Goal: Task Accomplishment & Management: Complete application form

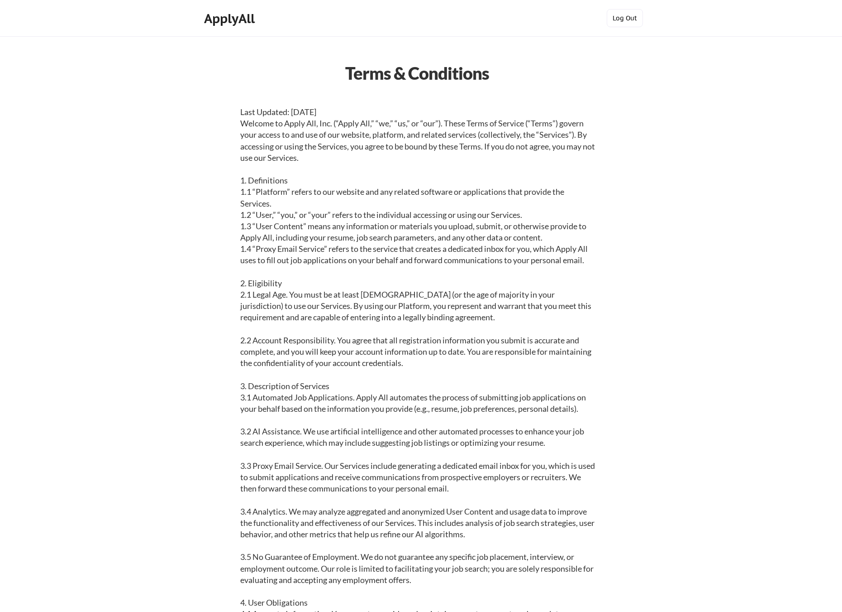
click at [628, 19] on button "Log Out" at bounding box center [625, 18] width 36 height 18
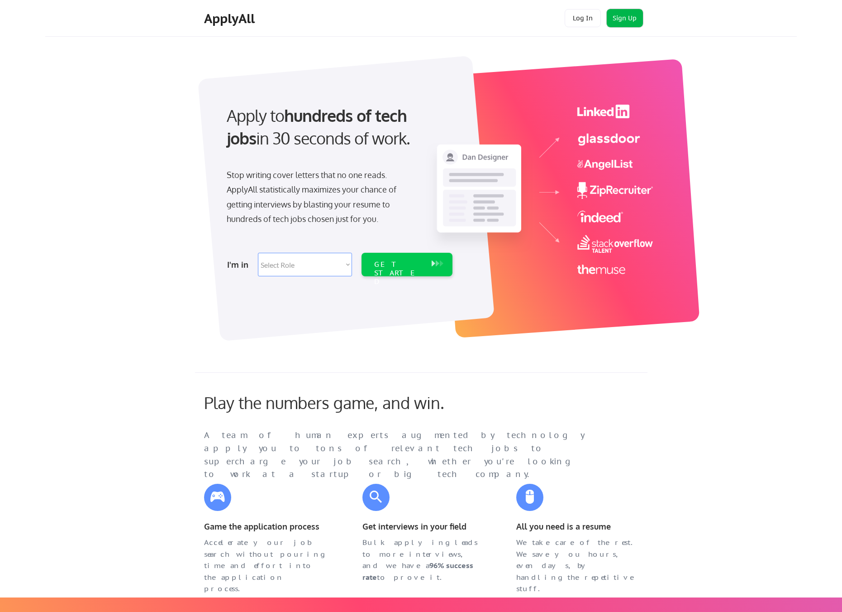
click at [612, 14] on button "Sign Up" at bounding box center [625, 18] width 36 height 18
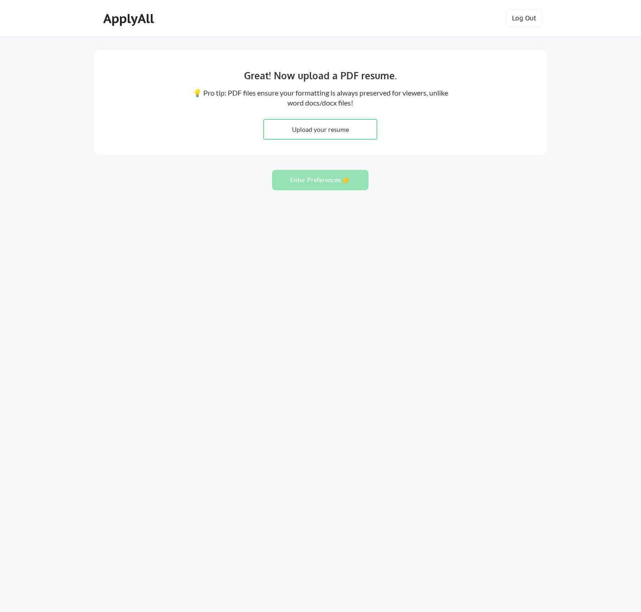
click at [313, 130] on input "file" at bounding box center [320, 129] width 113 height 19
type input "C:\fakepath\Muhannad Asfour Resume 2025.pdf"
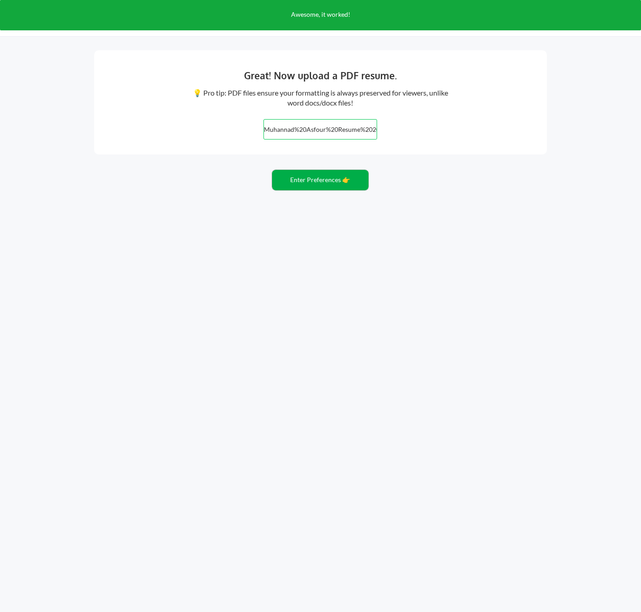
click at [321, 178] on button "Enter Preferences 👉" at bounding box center [320, 180] width 96 height 20
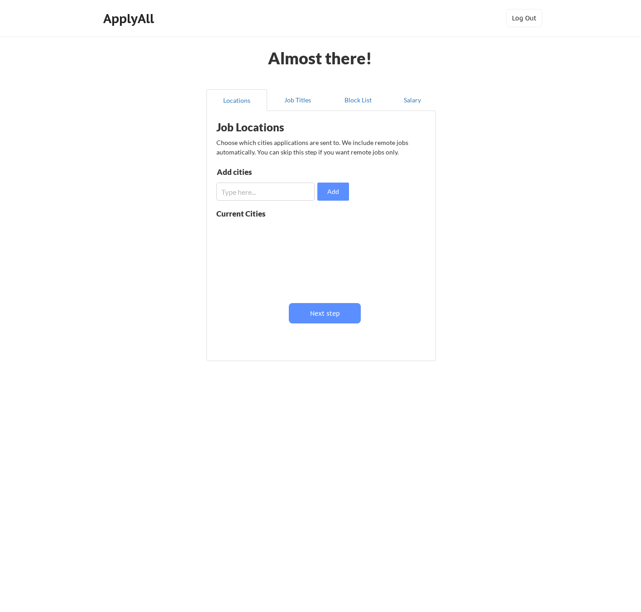
click at [247, 192] on input "input" at bounding box center [265, 191] width 98 height 18
type input "Canada"
click at [264, 192] on input "input" at bounding box center [265, 191] width 98 height 18
type input "Windsor"
click at [324, 195] on button "Add" at bounding box center [333, 191] width 32 height 18
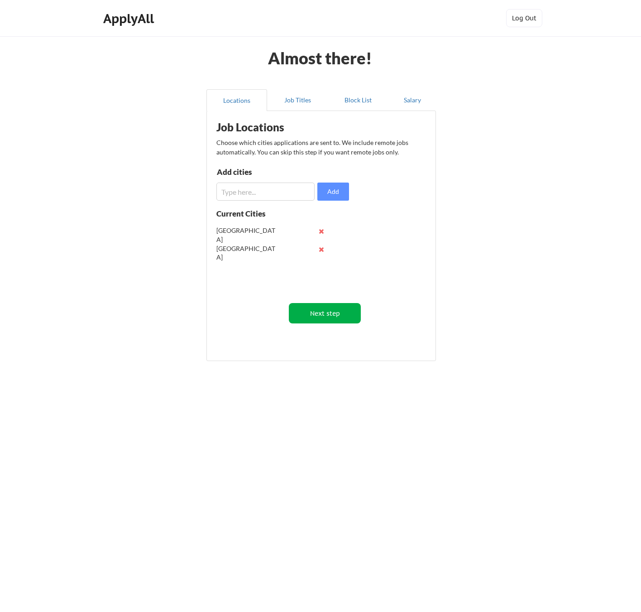
click at [327, 311] on button "Next step" at bounding box center [325, 313] width 72 height 20
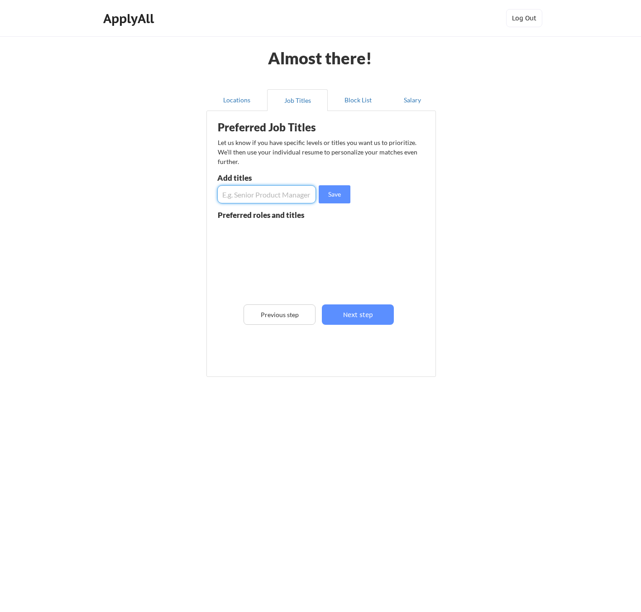
click at [258, 196] on input "input" at bounding box center [266, 194] width 99 height 18
type input "Chief Technology Officer"
click at [228, 194] on input "input" at bounding box center [266, 194] width 99 height 18
type input "VP of Engineering"
click at [256, 199] on input "input" at bounding box center [266, 194] width 99 height 18
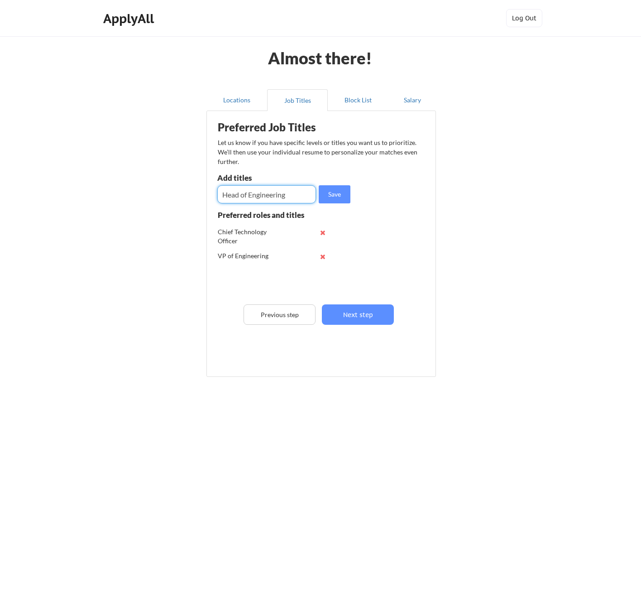
type input "Head of Engineering"
click at [232, 187] on input "input" at bounding box center [266, 194] width 99 height 18
type input "SVP of Engineering"
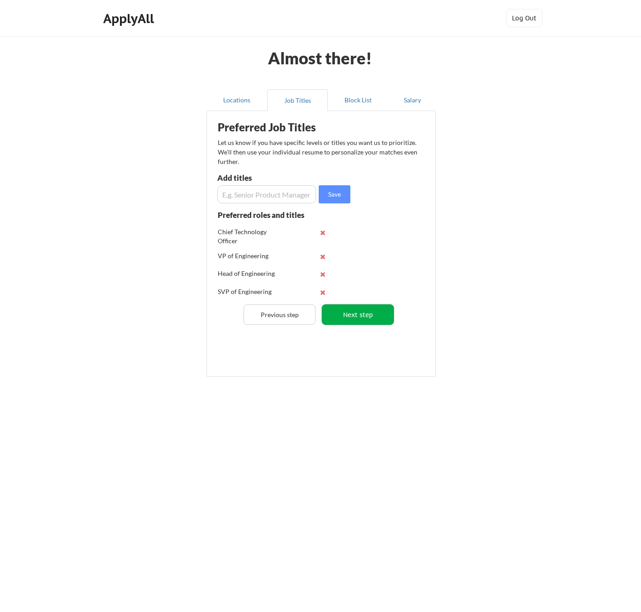
click at [361, 313] on button "Next step" at bounding box center [358, 314] width 72 height 20
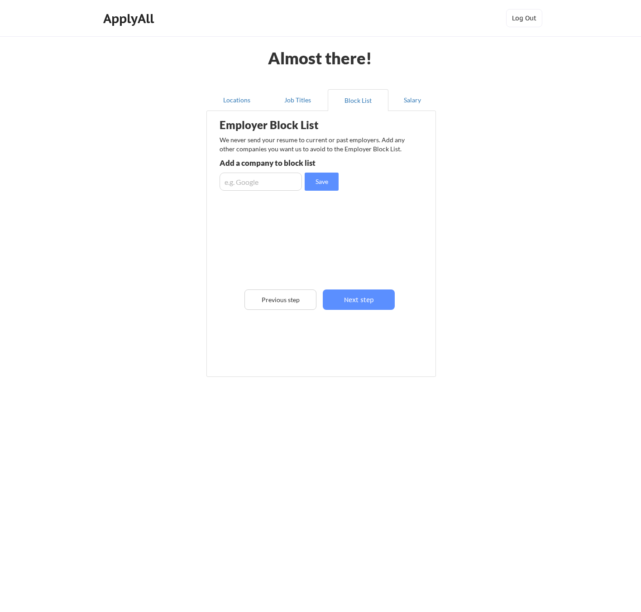
click at [255, 186] on input "input" at bounding box center [261, 181] width 82 height 18
type input "Cambling"
click at [258, 179] on input "input" at bounding box center [261, 181] width 82 height 18
paste input "Alcohol and Intoxicants, Gambling, Interest-Based Finance, Pork and Non-Halal M…"
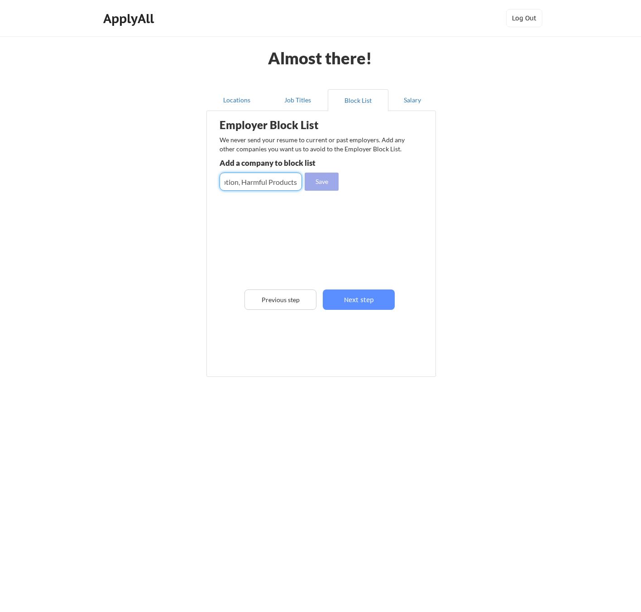
type input "Alcohol and Intoxicants, Gambling, Interest-Based Finance, Pork and Non-Halal M…"
click at [325, 179] on button "Save" at bounding box center [322, 181] width 34 height 18
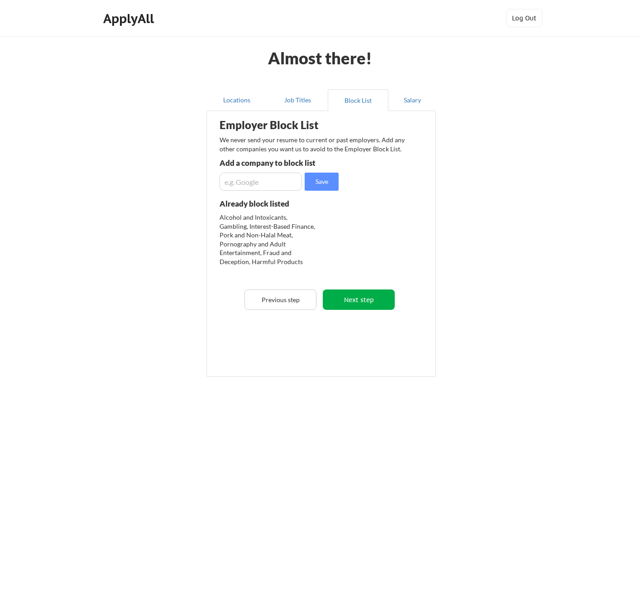
click at [366, 299] on button "Next step" at bounding box center [359, 299] width 72 height 20
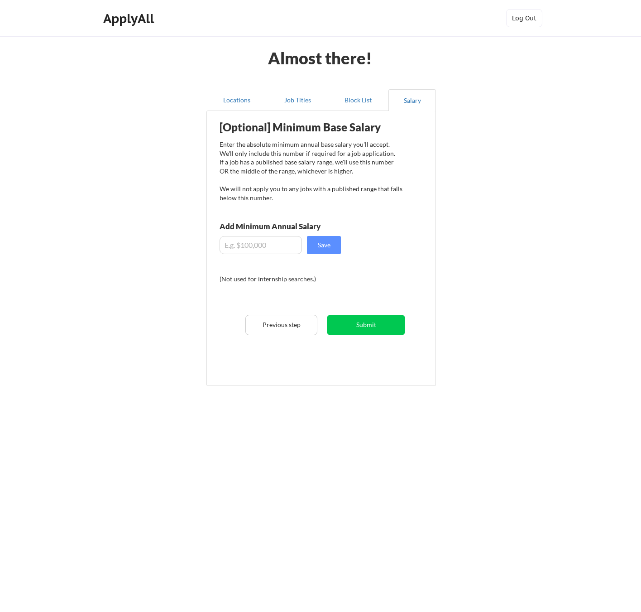
click at [252, 261] on div "[Optional] Minimum Base Salary Enter the absolute minimum annual base salary yo…" at bounding box center [322, 244] width 223 height 259
drag, startPoint x: 260, startPoint y: 254, endPoint x: 262, endPoint y: 245, distance: 9.2
click at [261, 250] on div "[Optional] Minimum Base Salary Enter the absolute minimum annual base salary yo…" at bounding box center [322, 244] width 223 height 259
click at [262, 245] on input "input" at bounding box center [261, 245] width 82 height 18
type input "$250,000"
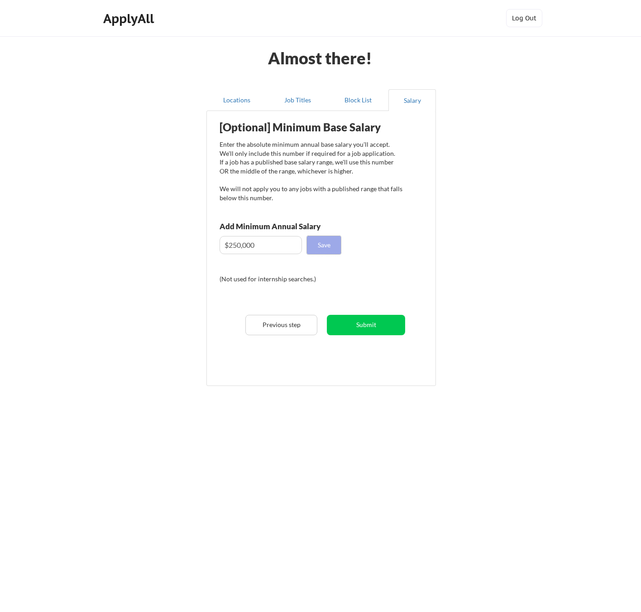
click at [328, 243] on button "Save" at bounding box center [324, 245] width 34 height 18
click at [373, 327] on button "Submit" at bounding box center [366, 325] width 78 height 20
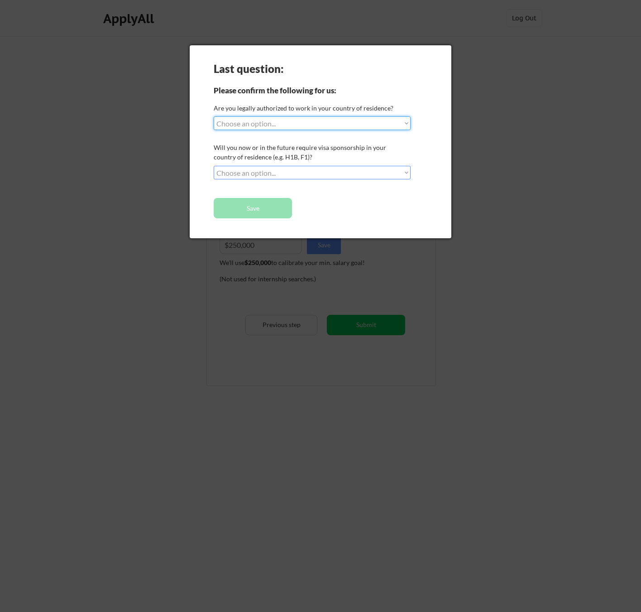
click at [246, 126] on select "Choose an option... Yes, I am a US Citizen Yes, I am a Canadian Citizen Yes, I …" at bounding box center [312, 123] width 197 height 14
select select ""yes__i_am_a_canadian_citizen""
click at [214, 116] on select "Choose an option... Yes, I am a US Citizen Yes, I am a Canadian Citizen Yes, I …" at bounding box center [312, 123] width 197 height 14
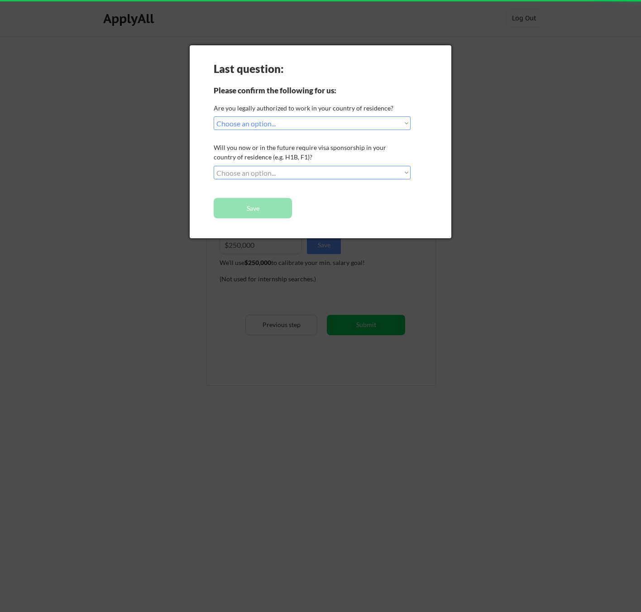
click at [259, 177] on select "Choose an option... No, I will not need sponsorship Yes, I will need sponsorship" at bounding box center [312, 173] width 197 height 14
select select ""no__i_will_not_need_sponsorship""
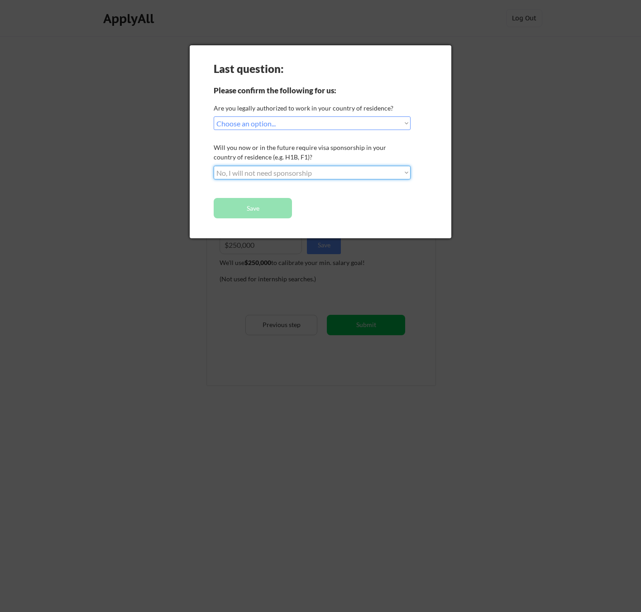
click at [214, 166] on select "Choose an option... No, I will not need sponsorship Yes, I will need sponsorship" at bounding box center [312, 173] width 197 height 14
click at [264, 211] on button "Save" at bounding box center [253, 208] width 78 height 20
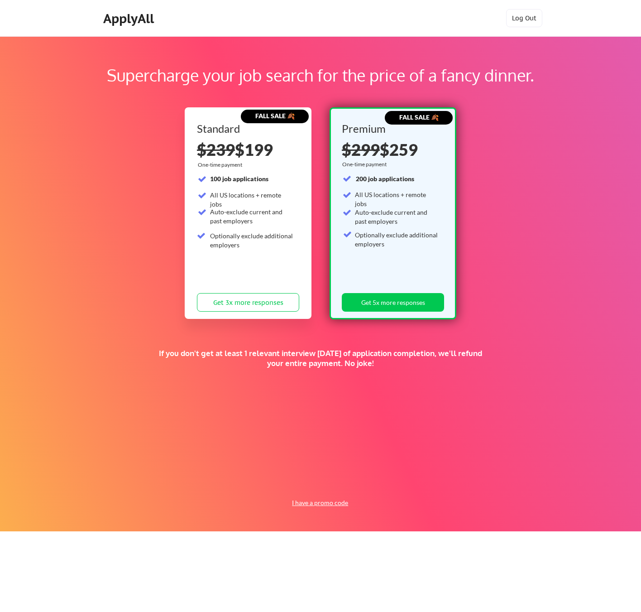
click at [323, 500] on button "I have a promo code" at bounding box center [320, 502] width 67 height 11
click at [297, 481] on input "input" at bounding box center [297, 481] width 84 height 19
type input "DREAMPATH"
click at [363, 476] on button "Submit" at bounding box center [367, 481] width 48 height 19
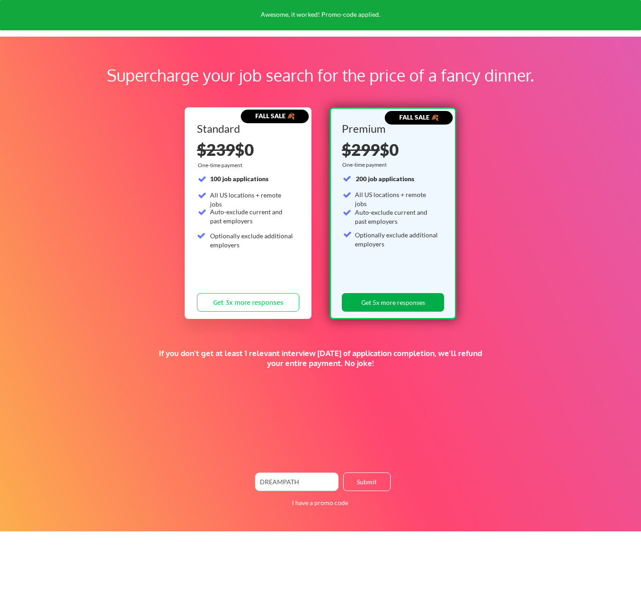
click at [407, 299] on button "Get 5x more responses" at bounding box center [393, 302] width 102 height 19
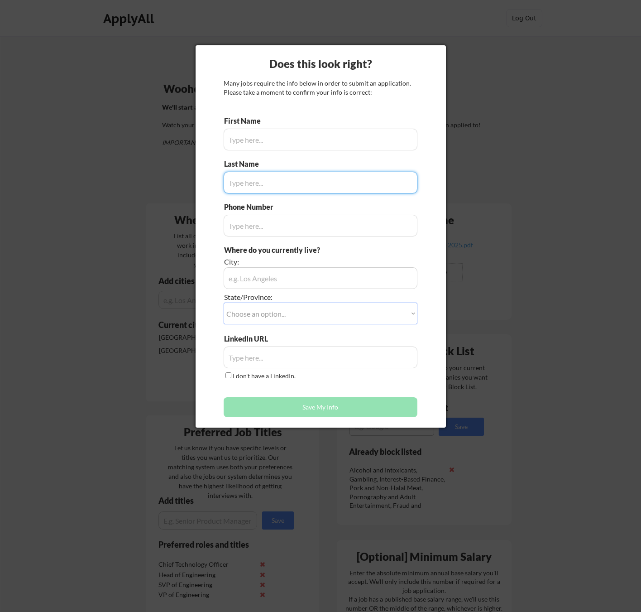
type input "Muhannad"
type input "(519) 551-1965"
type input "Windsor, ON"
click at [258, 174] on input "input" at bounding box center [321, 183] width 194 height 22
type input "Asfour"
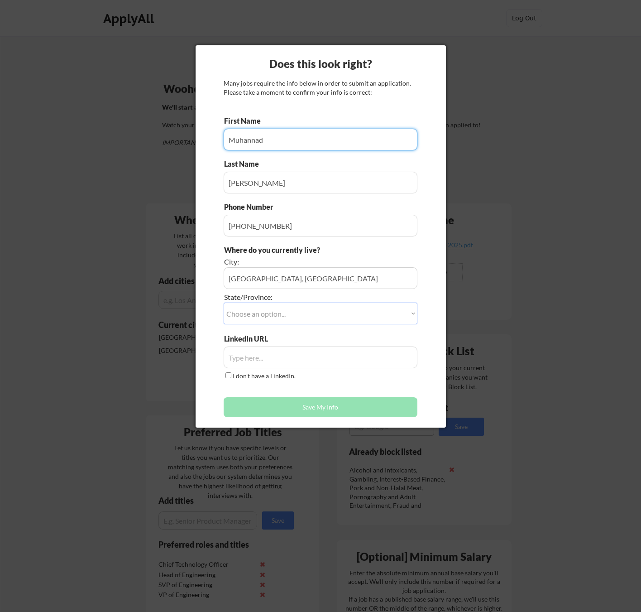
click at [266, 146] on input "input" at bounding box center [321, 140] width 194 height 22
click at [271, 182] on input "input" at bounding box center [321, 183] width 194 height 22
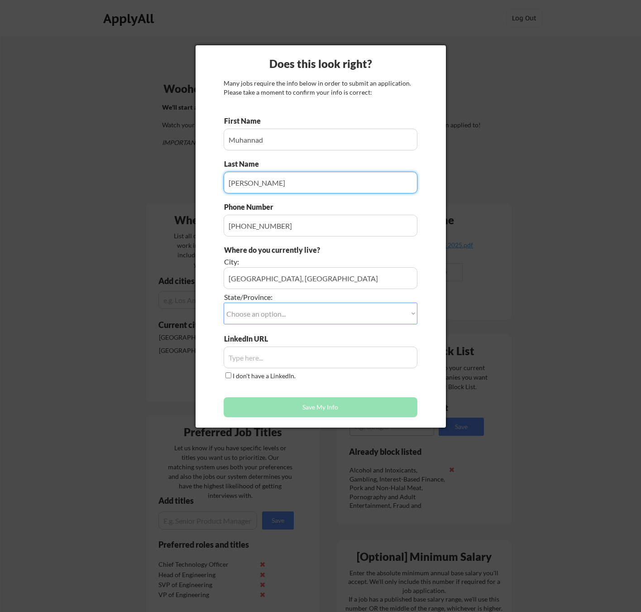
click at [269, 308] on select "Choose an option... Other/Not Applicable Alabama Alaska Alberta Arizona Arkansa…" at bounding box center [321, 313] width 194 height 22
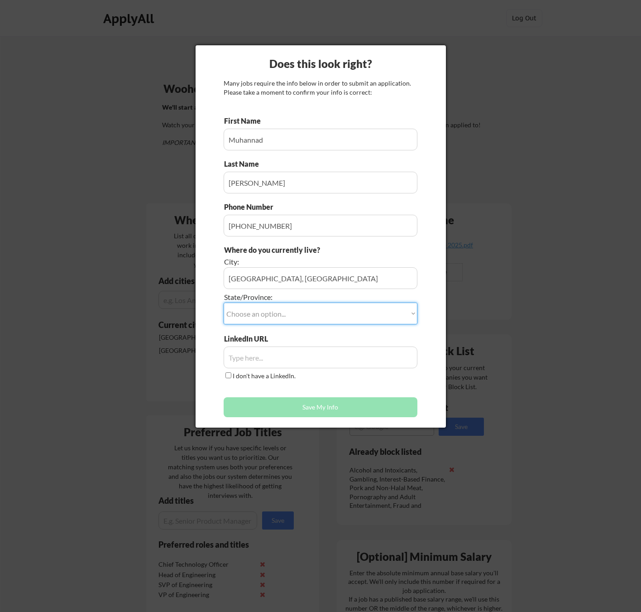
select select ""Ontario""
click at [224, 302] on select "Choose an option... Other/Not Applicable Alabama Alaska Alberta Arizona Arkansa…" at bounding box center [321, 313] width 194 height 22
click at [264, 359] on input "input" at bounding box center [321, 357] width 194 height 22
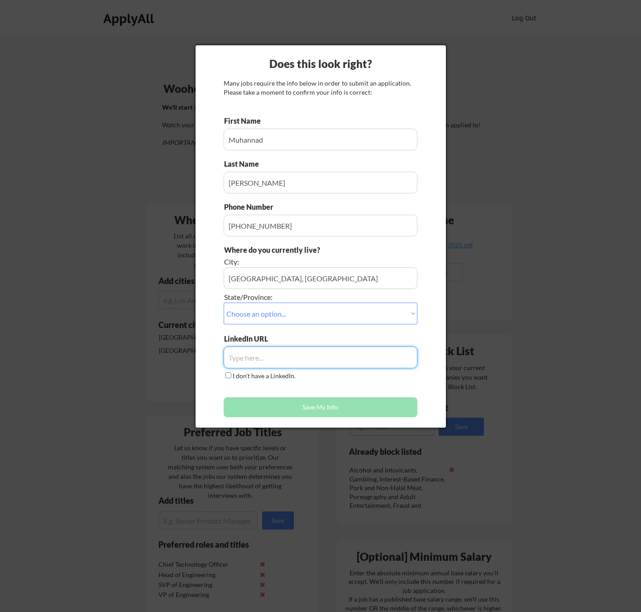
paste input "https://www.linkedin.com/in/muhannad-asfour/"
type input "https://www.linkedin.com/in/muhannad-asfour/"
click at [306, 408] on button "Save My Info" at bounding box center [321, 407] width 194 height 20
type input "Windsor, ON, Ontario"
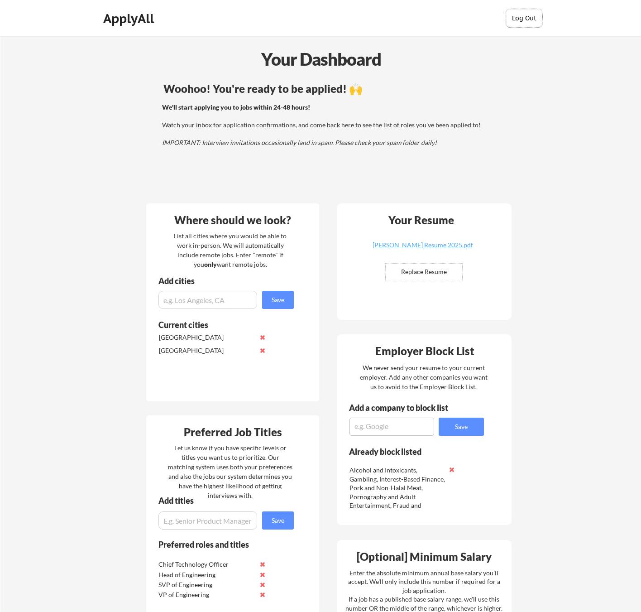
click at [526, 16] on button "Log Out" at bounding box center [524, 18] width 36 height 18
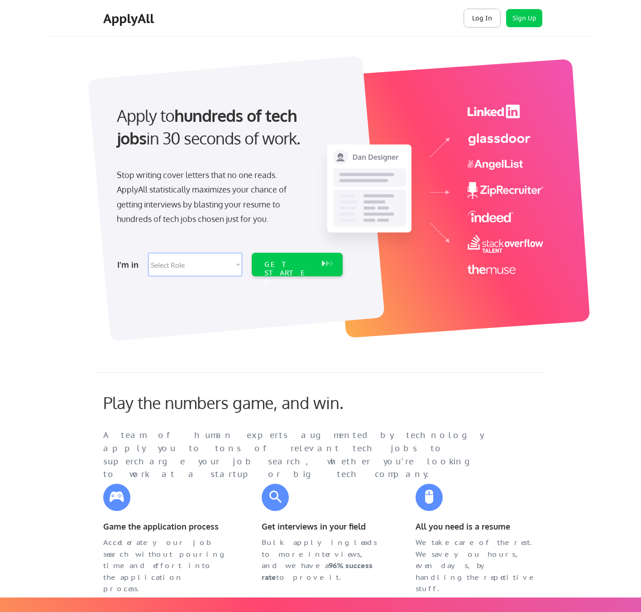
drag, startPoint x: 0, startPoint y: 0, endPoint x: 531, endPoint y: 24, distance: 532.0
click at [531, 25] on div "Log In Sign Up Log Out" at bounding box center [503, 18] width 87 height 18
click at [531, 23] on button "Sign Up" at bounding box center [524, 18] width 36 height 18
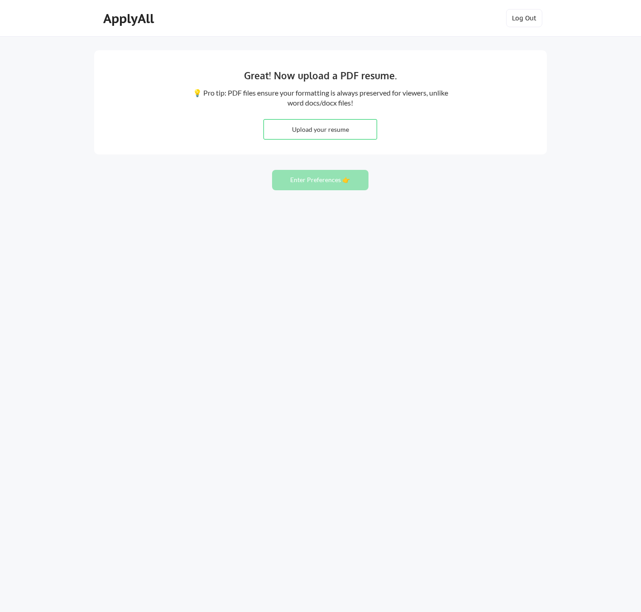
click at [319, 134] on input "file" at bounding box center [320, 129] width 113 height 19
type input "C:\fakepath\[PERSON_NAME] Resume 2025.pdf"
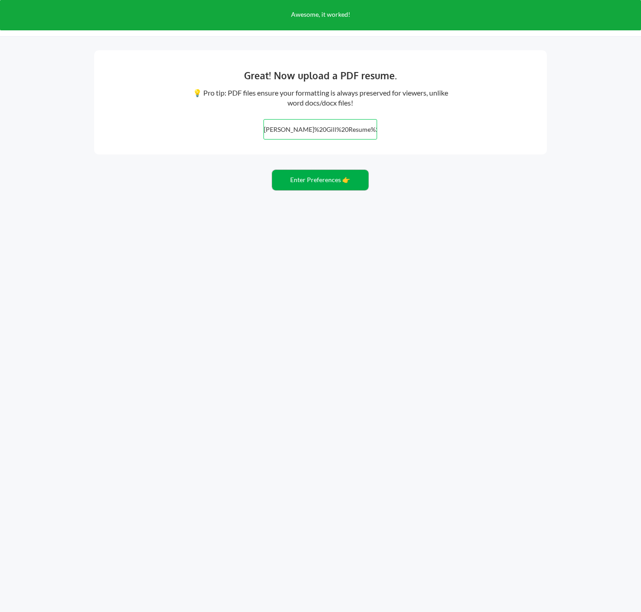
click at [316, 181] on button "Enter Preferences 👉" at bounding box center [320, 180] width 96 height 20
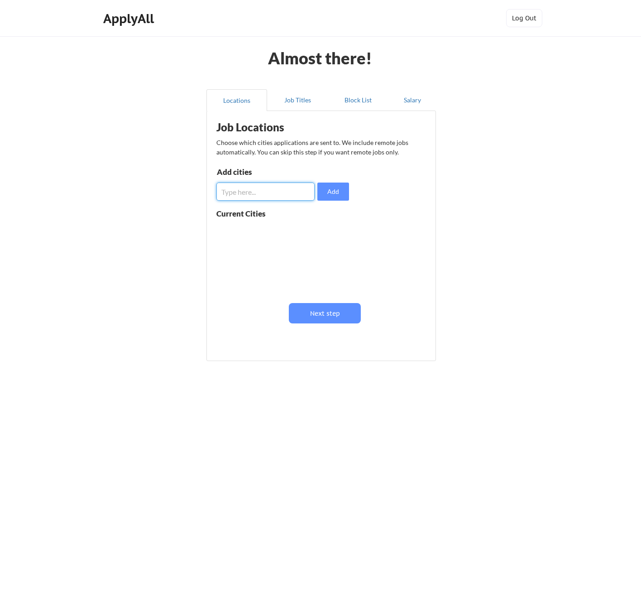
click at [242, 191] on input "input" at bounding box center [265, 191] width 98 height 18
type input "[GEOGRAPHIC_DATA]"
click at [342, 193] on button "Add" at bounding box center [333, 191] width 32 height 18
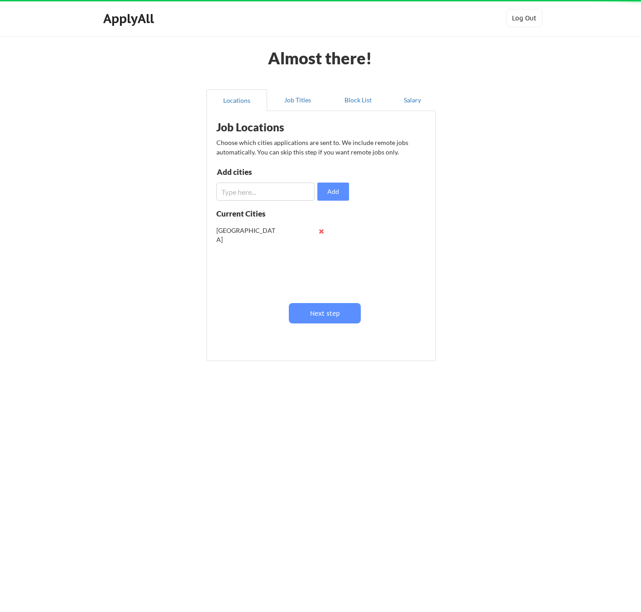
click at [266, 191] on input "input" at bounding box center [265, 191] width 98 height 18
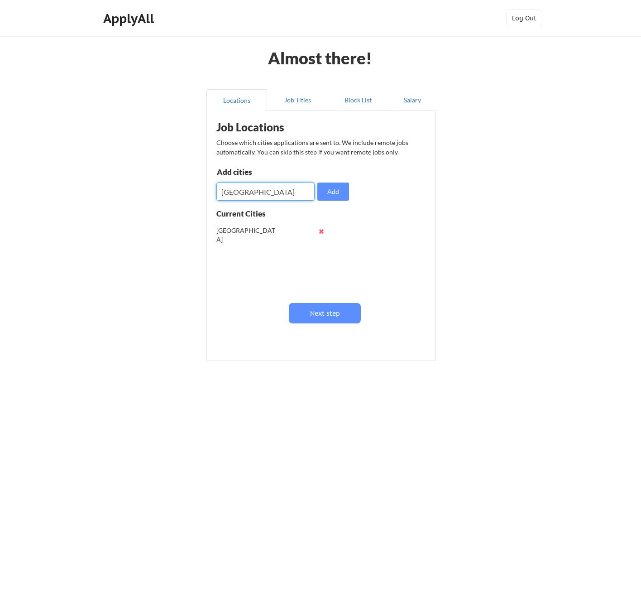
type input "[GEOGRAPHIC_DATA]"
drag, startPoint x: 334, startPoint y: 187, endPoint x: 312, endPoint y: 315, distance: 129.1
click at [334, 187] on button "Add" at bounding box center [333, 191] width 32 height 18
click at [325, 317] on button "Next step" at bounding box center [325, 313] width 72 height 20
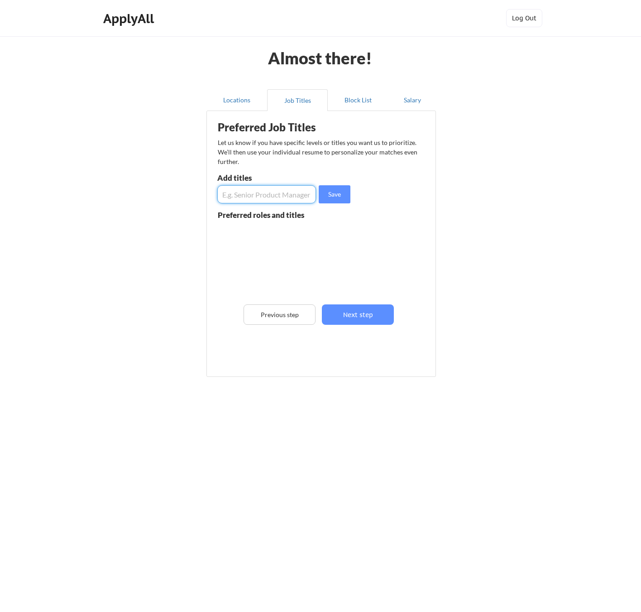
click at [252, 189] on input "input" at bounding box center [266, 194] width 99 height 18
click at [240, 198] on input "input" at bounding box center [266, 194] width 99 height 18
paste input "Leadership development manager"
type input "Leadership development manager"
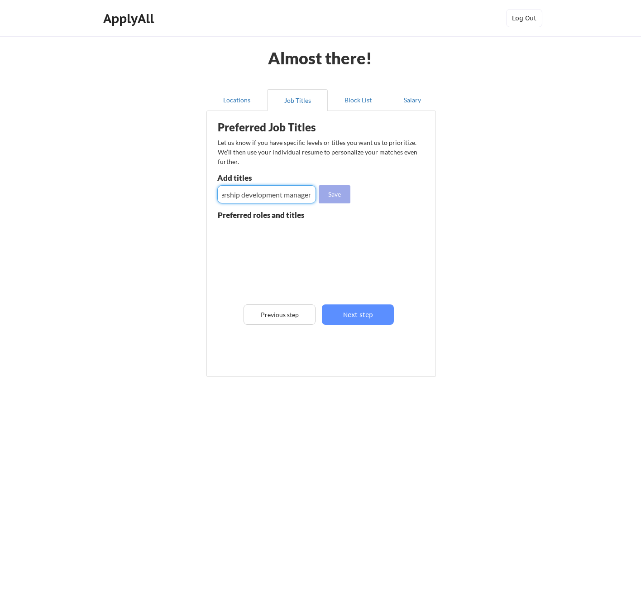
scroll to position [0, 0]
click at [345, 192] on button "Save" at bounding box center [335, 194] width 32 height 18
click at [321, 233] on button at bounding box center [322, 232] width 7 height 7
click at [321, 233] on div "Leadership development manager" at bounding box center [282, 259] width 128 height 72
click at [251, 196] on input "input" at bounding box center [266, 194] width 99 height 18
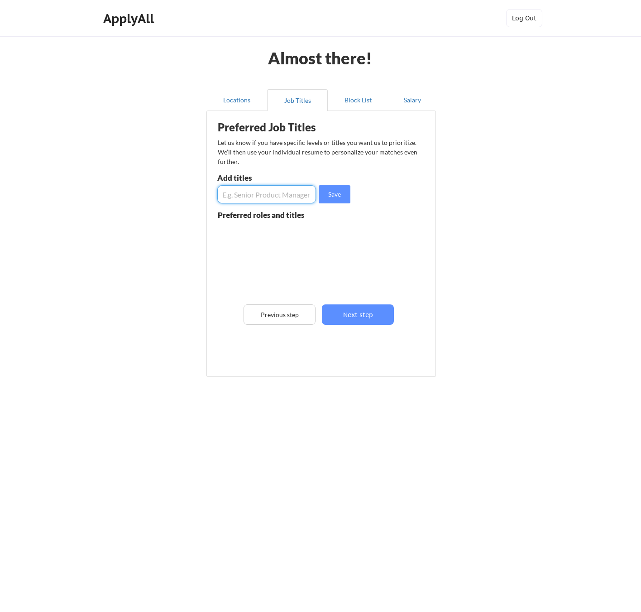
paste input "Student Success Manager"
type input "Student Success Manager"
click at [339, 191] on button "Save" at bounding box center [335, 194] width 32 height 18
click at [243, 192] on input "input" at bounding box center [266, 194] width 99 height 18
paste input "Leadership development manager"
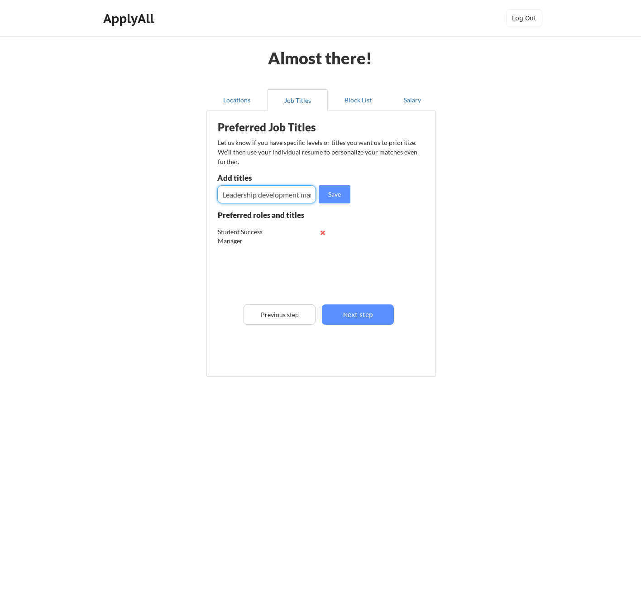
scroll to position [0, 18]
drag, startPoint x: 245, startPoint y: 195, endPoint x: 251, endPoint y: 187, distance: 10.1
click at [245, 195] on input "input" at bounding box center [266, 194] width 99 height 18
click at [295, 199] on input "input" at bounding box center [266, 194] width 99 height 18
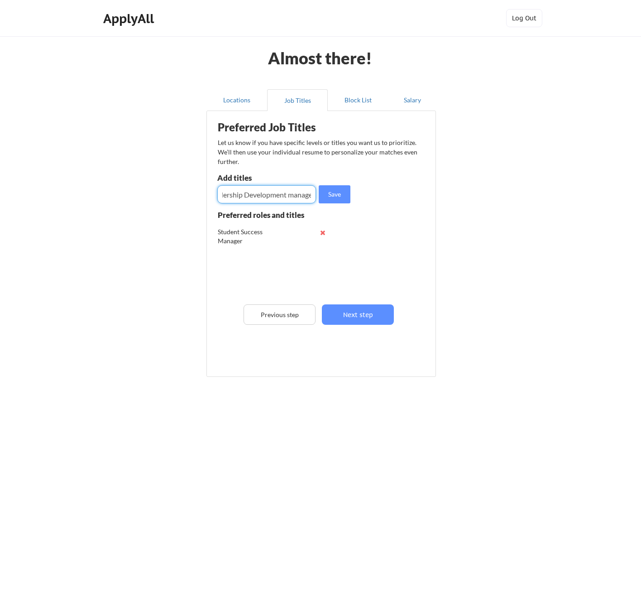
click at [296, 194] on input "input" at bounding box center [266, 194] width 99 height 18
type input "Leadership Development Manager"
click at [360, 305] on button "Next step" at bounding box center [358, 314] width 72 height 20
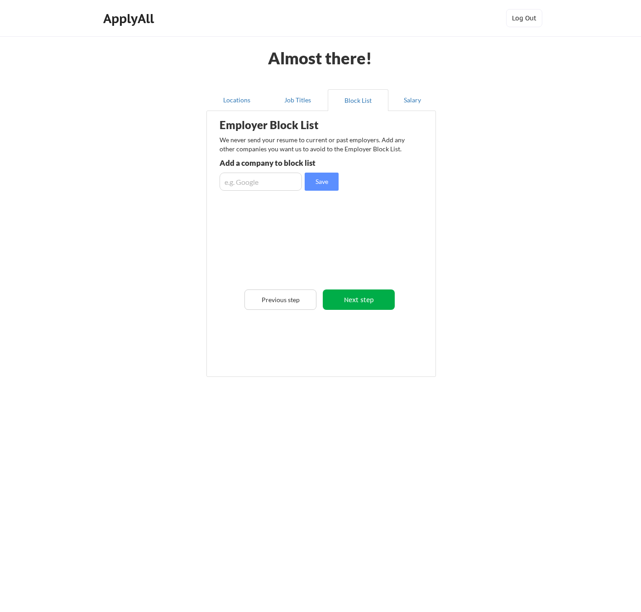
click at [359, 295] on button "Next step" at bounding box center [359, 299] width 72 height 20
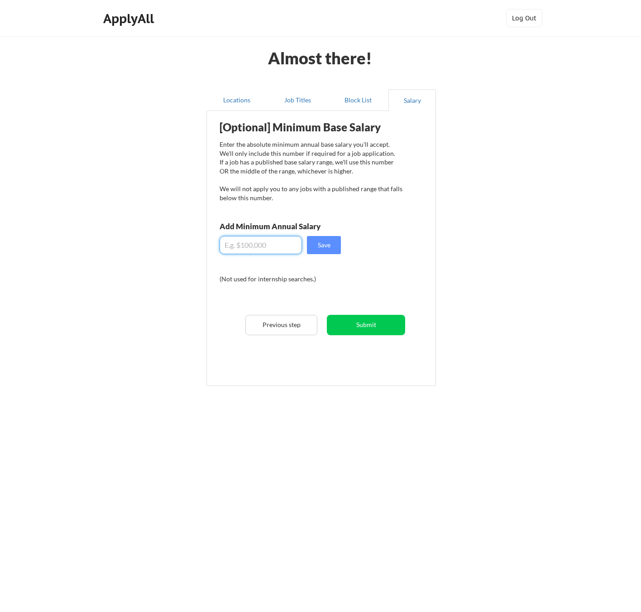
click at [285, 244] on input "input" at bounding box center [261, 245] width 82 height 18
type input "$150,000"
click at [319, 249] on button "Save" at bounding box center [324, 245] width 34 height 18
click at [356, 318] on button "Submit" at bounding box center [366, 325] width 78 height 20
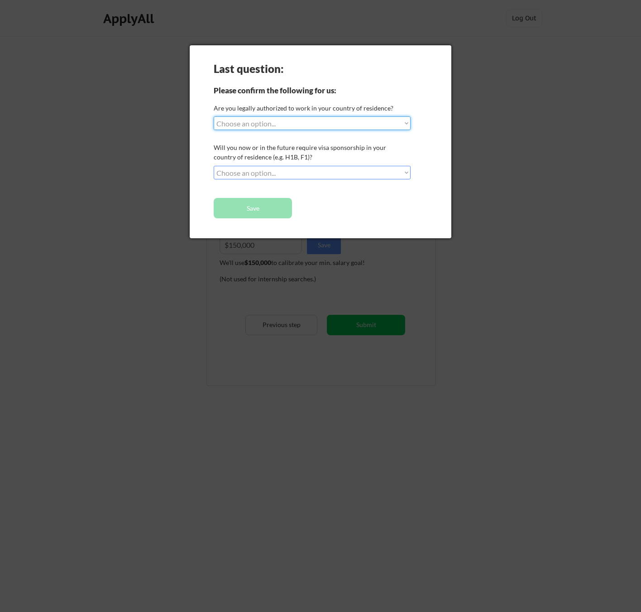
click at [276, 126] on select "Choose an option... Yes, I am a US Citizen Yes, I am a Canadian Citizen Yes, I …" at bounding box center [312, 123] width 197 height 14
click at [214, 116] on select "Choose an option... Yes, I am a US Citizen Yes, I am a Canadian Citizen Yes, I …" at bounding box center [312, 123] width 197 height 14
click at [252, 123] on select "Choose an option... Yes, I am a US Citizen Yes, I am a Canadian Citizen Yes, I …" at bounding box center [312, 123] width 197 height 14
select select ""yes__i_am_an_other_permanent_resident""
click at [214, 116] on select "Choose an option... Yes, I am a US Citizen Yes, I am a Canadian Citizen Yes, I …" at bounding box center [312, 123] width 197 height 14
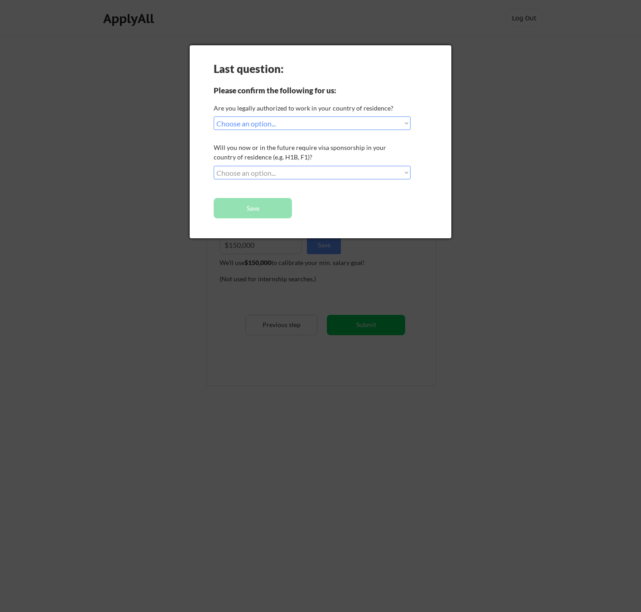
click at [265, 174] on select "Choose an option... No, I will not need sponsorship Yes, I will need sponsorship" at bounding box center [312, 173] width 197 height 14
select select ""no__i_will_not_need_sponsorship""
click at [214, 166] on select "Choose an option... No, I will not need sponsorship Yes, I will need sponsorship" at bounding box center [312, 173] width 197 height 14
click at [264, 208] on button "Save" at bounding box center [253, 208] width 78 height 20
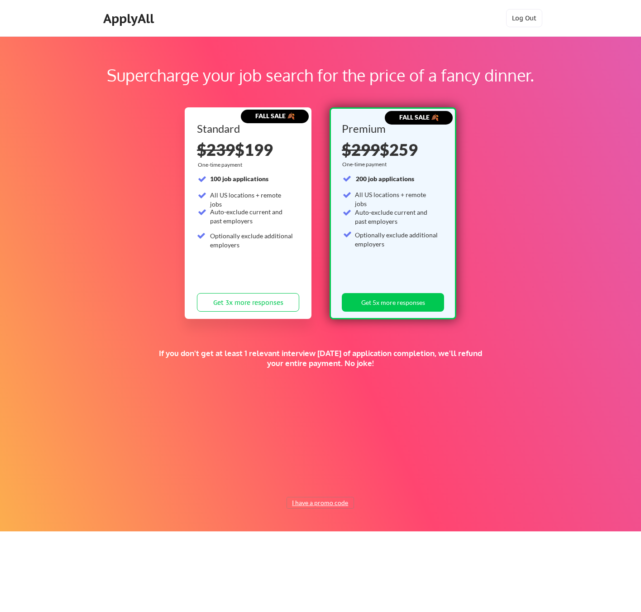
click at [312, 506] on button "I have a promo code" at bounding box center [320, 502] width 67 height 11
click at [294, 477] on input "input" at bounding box center [297, 481] width 84 height 19
type input "DREAMPATH"
drag, startPoint x: 377, startPoint y: 479, endPoint x: 321, endPoint y: 424, distance: 78.1
click at [377, 479] on button "Submit" at bounding box center [367, 481] width 48 height 19
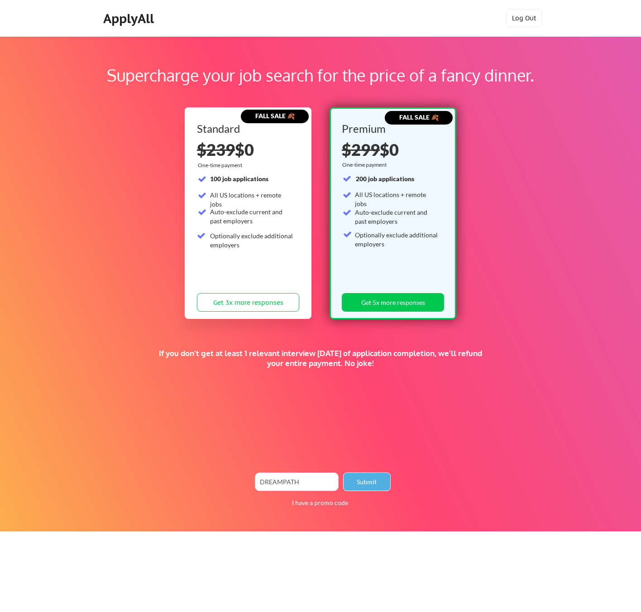
click at [369, 479] on button "Submit" at bounding box center [367, 481] width 48 height 19
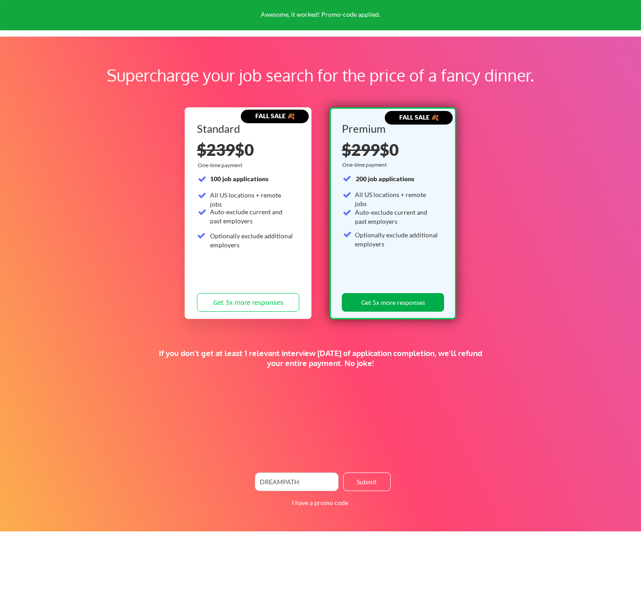
click at [388, 294] on button "Get 5x more responses" at bounding box center [393, 302] width 102 height 19
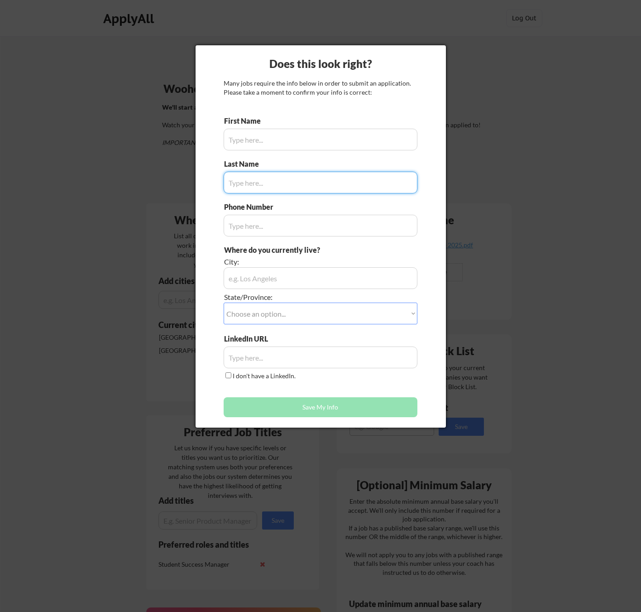
type input "[PERSON_NAME]"
type input "[PHONE_NUMBER]"
type input "Brampton, [GEOGRAPHIC_DATA]"
type input "[PERSON_NAME]"
click at [183, 141] on div at bounding box center [320, 306] width 641 height 612
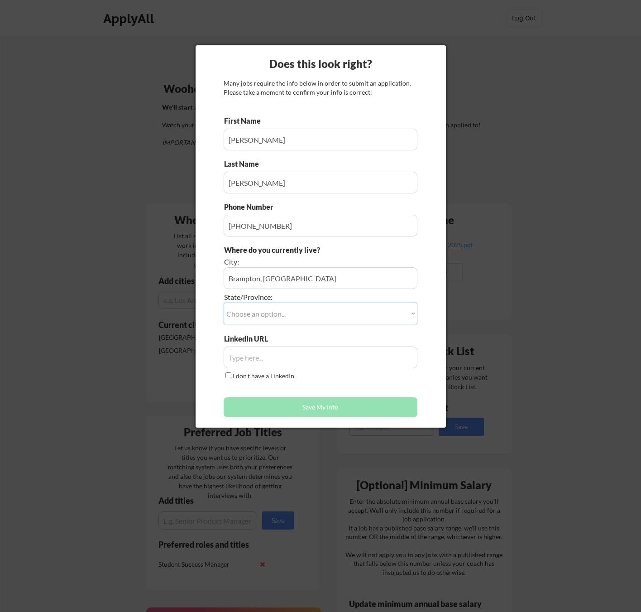
click at [265, 322] on select "Choose an option... Other/Not Applicable [US_STATE] [US_STATE] [GEOGRAPHIC_DATA…" at bounding box center [321, 313] width 194 height 22
select select ""[GEOGRAPHIC_DATA]""
click at [224, 302] on select "Choose an option... Other/Not Applicable [US_STATE] [US_STATE] [GEOGRAPHIC_DATA…" at bounding box center [321, 313] width 194 height 22
click at [253, 354] on input "input" at bounding box center [321, 357] width 194 height 22
click at [240, 361] on input "input" at bounding box center [321, 357] width 194 height 22
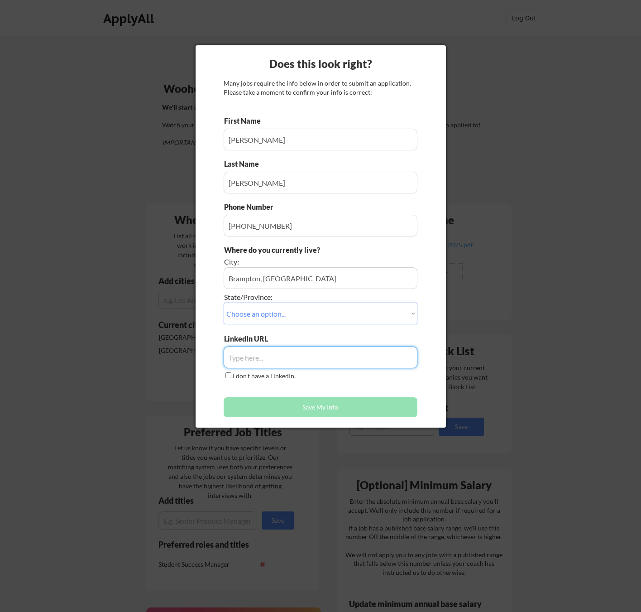
paste input "[URL][DOMAIN_NAME][PERSON_NAME]"
type input "[URL][DOMAIN_NAME][PERSON_NAME]"
click at [267, 405] on button "Save My Info" at bounding box center [321, 407] width 194 height 20
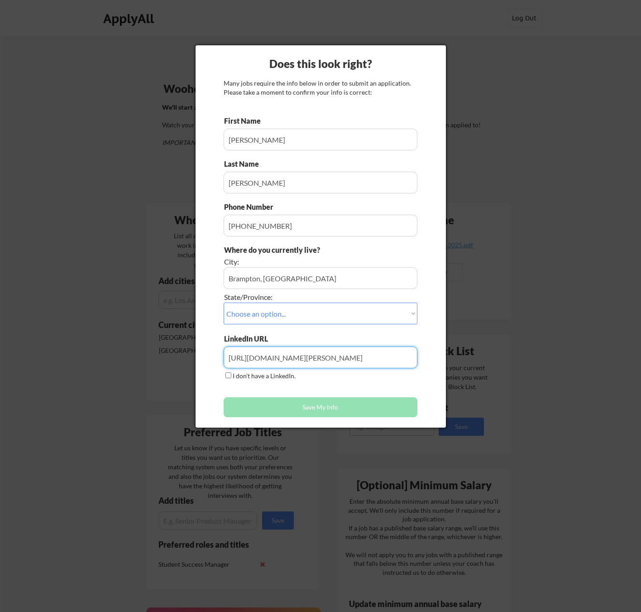
type input "[GEOGRAPHIC_DATA], [GEOGRAPHIC_DATA], [GEOGRAPHIC_DATA]"
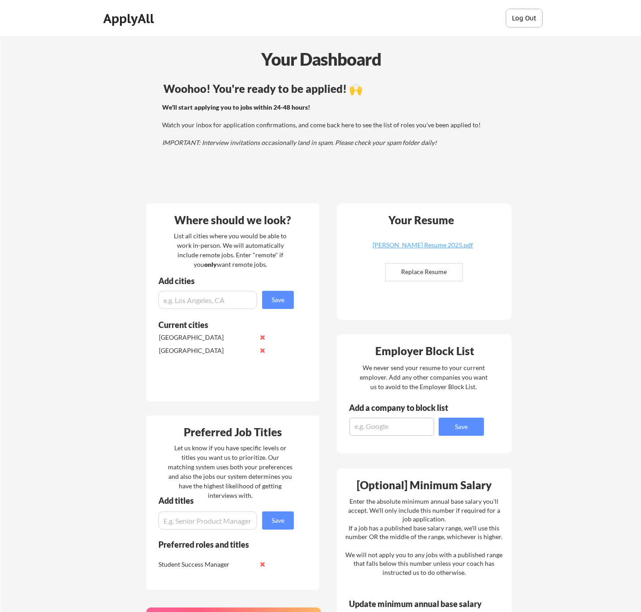
click at [523, 14] on button "Log Out" at bounding box center [524, 18] width 36 height 18
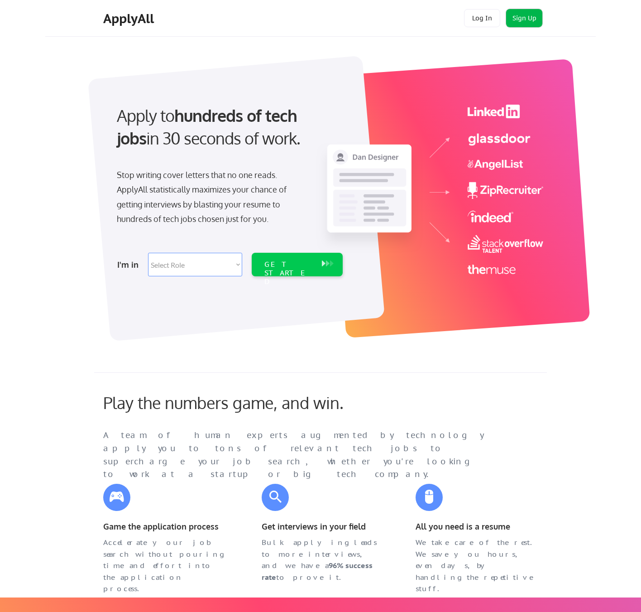
click at [522, 23] on button "Sign Up" at bounding box center [524, 18] width 36 height 18
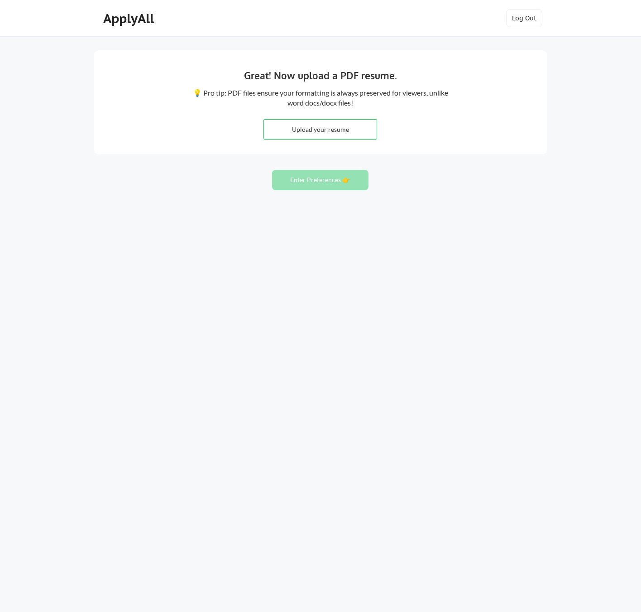
click at [322, 130] on input "file" at bounding box center [320, 129] width 113 height 19
type input "C:\fakepath\Muhammad Asfour Resume 2025.pdf"
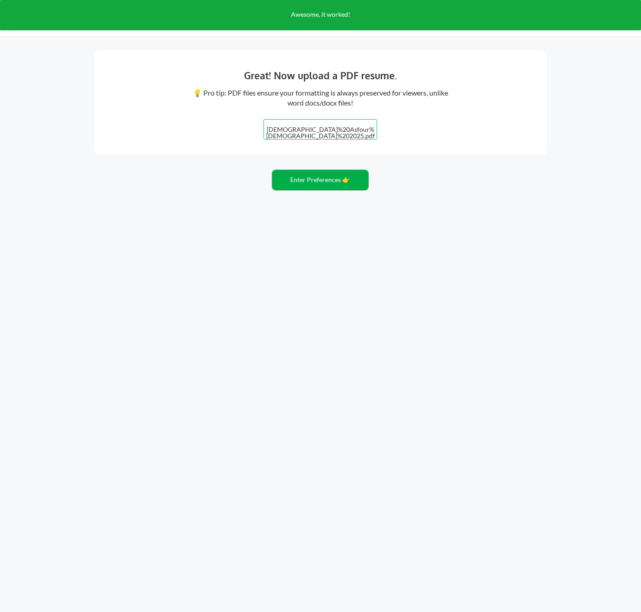
click at [315, 182] on button "Enter Preferences 👉" at bounding box center [320, 180] width 96 height 20
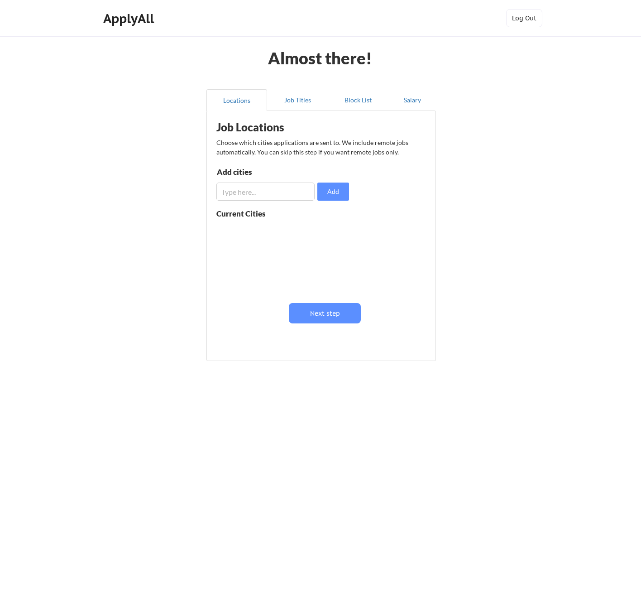
click at [253, 197] on input "input" at bounding box center [265, 191] width 98 height 18
type input "[GEOGRAPHIC_DATA]"
click at [244, 195] on input "input" at bounding box center [265, 191] width 98 height 18
type input "[GEOGRAPHIC_DATA]"
click at [342, 191] on button "Add" at bounding box center [333, 191] width 32 height 18
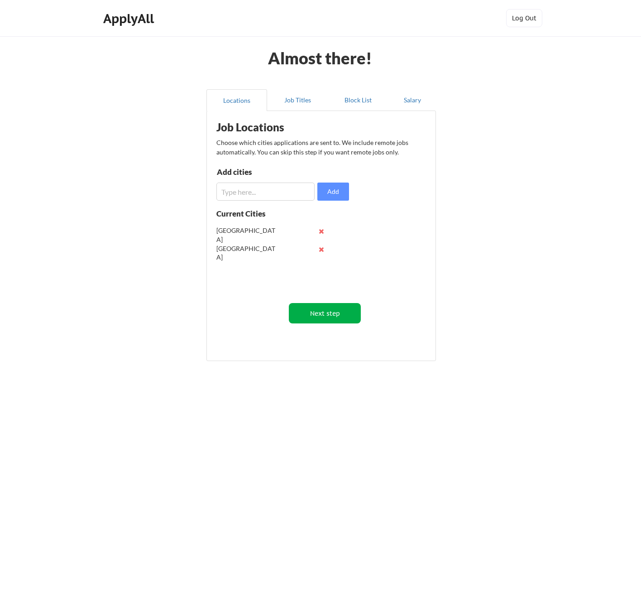
click at [324, 303] on button "Next step" at bounding box center [325, 313] width 72 height 20
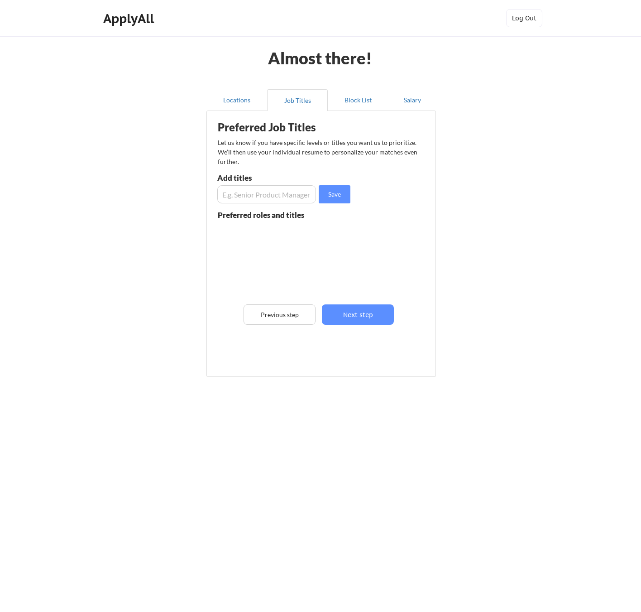
click at [259, 196] on input "input" at bounding box center [266, 194] width 99 height 18
paste input "Full stack developer"
click at [239, 194] on input "input" at bounding box center [266, 194] width 99 height 18
click at [257, 196] on input "input" at bounding box center [266, 194] width 99 height 18
type input "Full Stack Developer"
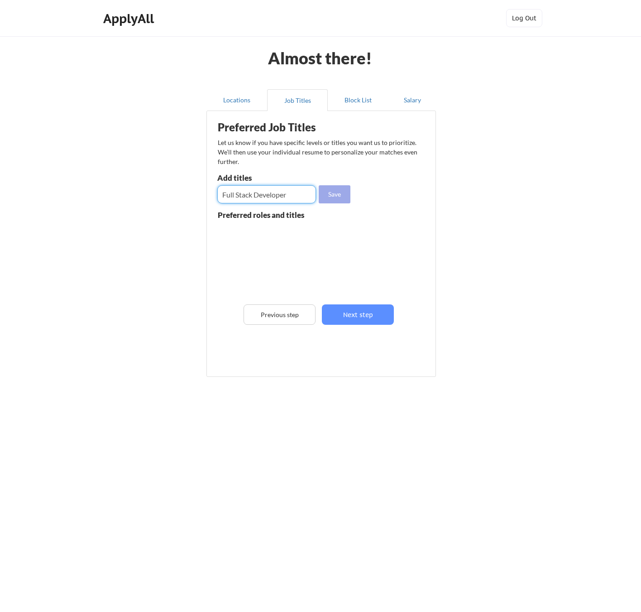
click at [337, 193] on button "Save" at bounding box center [335, 194] width 32 height 18
click at [244, 191] on input "input" at bounding box center [266, 194] width 99 height 18
paste input "full stack engineer,"
click at [226, 195] on input "input" at bounding box center [266, 194] width 99 height 18
drag, startPoint x: 239, startPoint y: 197, endPoint x: 245, endPoint y: 190, distance: 9.6
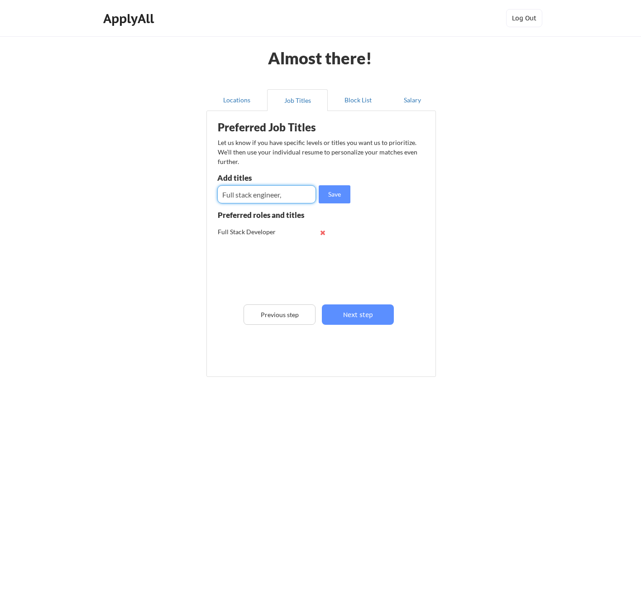
click at [239, 196] on input "input" at bounding box center [266, 194] width 99 height 18
click at [258, 196] on input "input" at bounding box center [266, 194] width 99 height 18
click at [295, 194] on input "input" at bounding box center [266, 194] width 99 height 18
type input "Full Stack Engineer"
click at [247, 194] on input "input" at bounding box center [266, 194] width 99 height 18
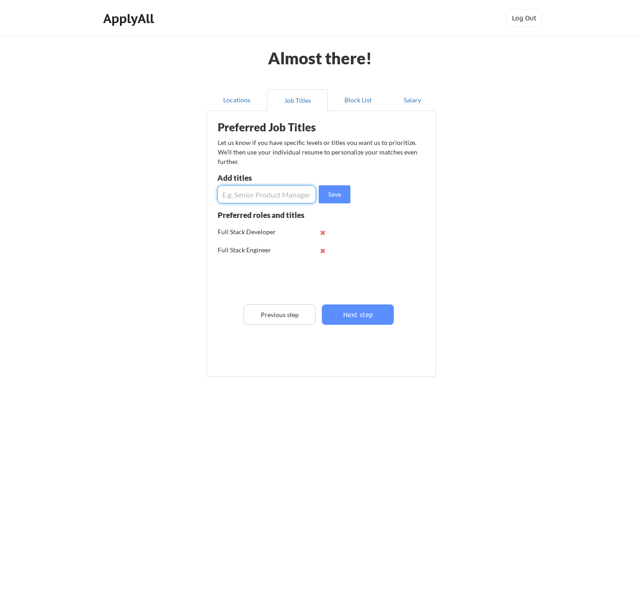
paste input "sr. Backend engineer"
drag, startPoint x: 230, startPoint y: 193, endPoint x: 213, endPoint y: 194, distance: 17.2
click at [213, 194] on div "Preferred Job Titles Let us know if you have specific levels or titles you want…" at bounding box center [322, 241] width 223 height 252
type input "Senior Backend engineer"
drag, startPoint x: 336, startPoint y: 195, endPoint x: 316, endPoint y: 189, distance: 21.1
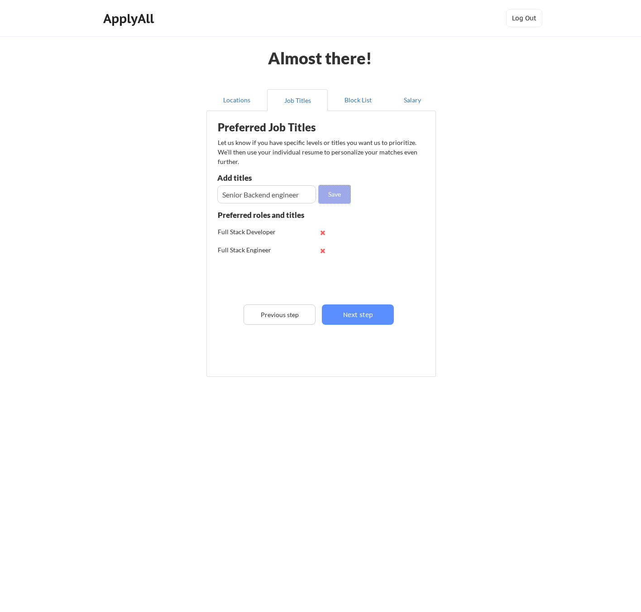
click at [337, 195] on button "Save" at bounding box center [335, 194] width 32 height 18
click at [361, 313] on button "Next step" at bounding box center [358, 314] width 72 height 20
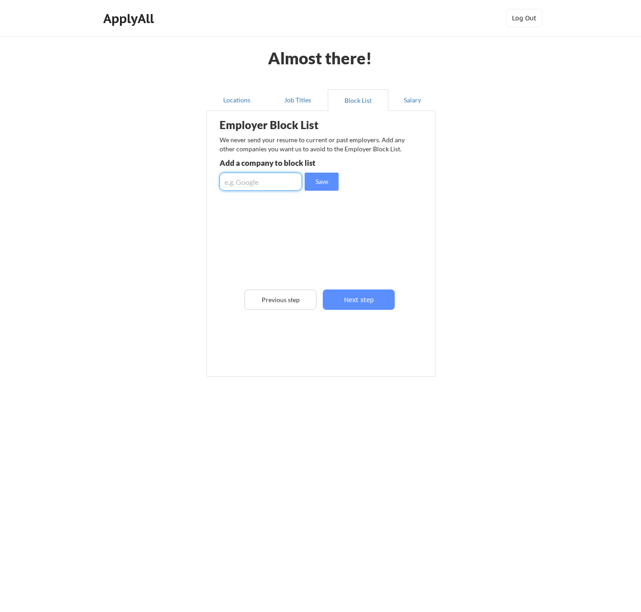
click at [263, 180] on input "input" at bounding box center [261, 181] width 82 height 18
paste input "Alcohol and Intoxicants, Gambling, Interest-Based Finance, Pork and Non-Halal M…"
type input "Alcohol and Intoxicants, Gambling, Interest-Based Finance, Pork and Non-Halal M…"
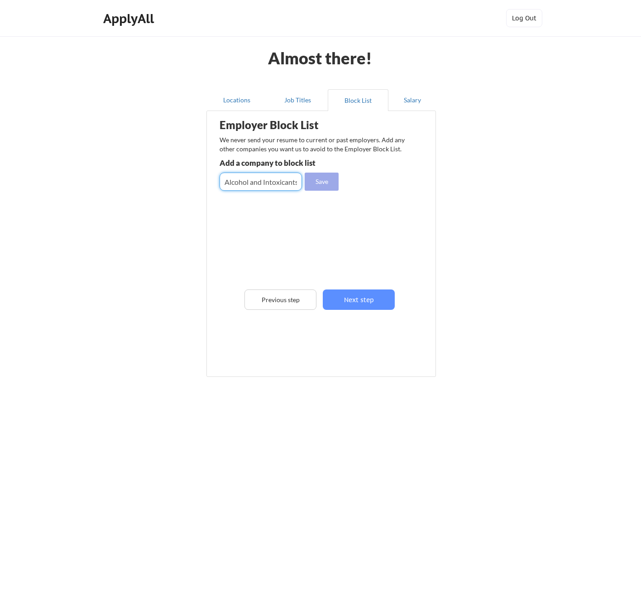
click at [321, 183] on button "Save" at bounding box center [322, 181] width 34 height 18
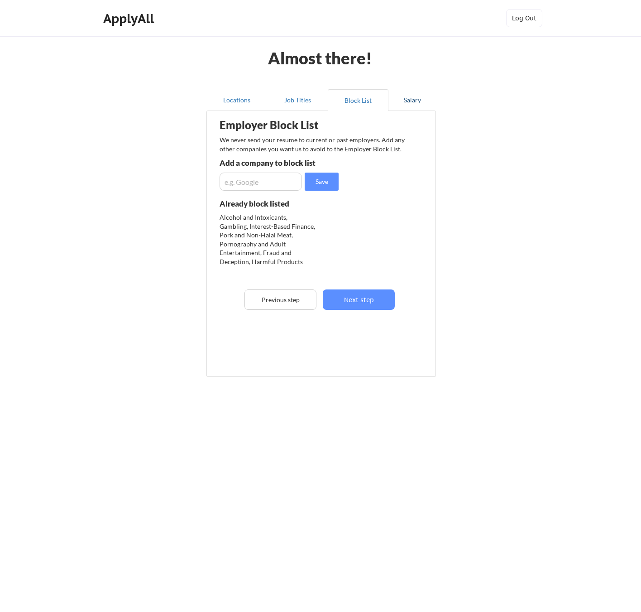
click at [407, 98] on button "Salary" at bounding box center [412, 100] width 48 height 22
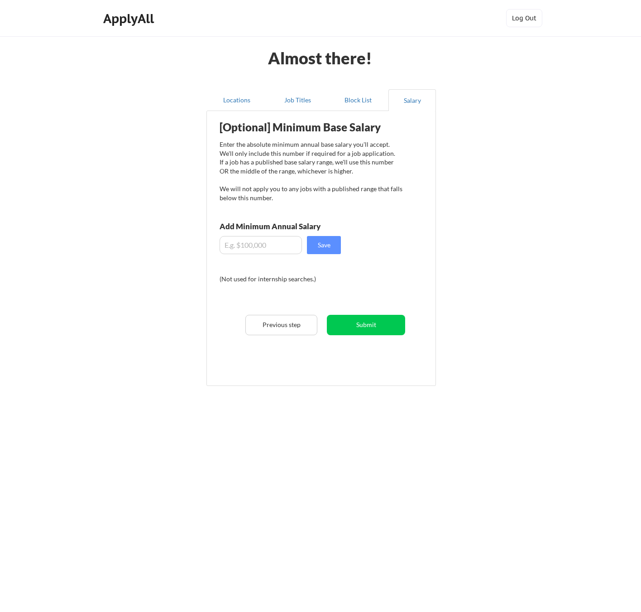
click at [232, 246] on input "input" at bounding box center [261, 245] width 82 height 18
type input "$100,000"
click at [330, 247] on button "Save" at bounding box center [324, 245] width 34 height 18
click at [366, 320] on button "Submit" at bounding box center [366, 325] width 78 height 20
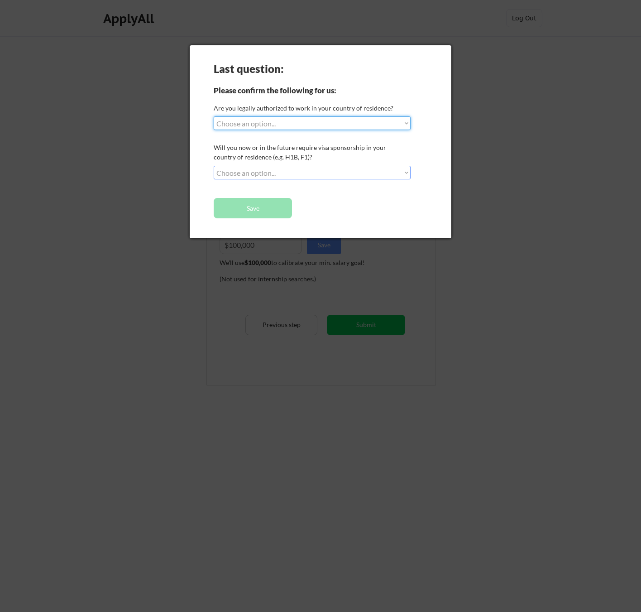
click at [262, 118] on select "Choose an option... Yes, I am a US Citizen Yes, I am a Canadian Citizen Yes, I …" at bounding box center [312, 123] width 197 height 14
select select ""yes__i_am_a_canadian_citizen""
click at [214, 116] on select "Choose an option... Yes, I am a US Citizen Yes, I am a Canadian Citizen Yes, I …" at bounding box center [312, 123] width 197 height 14
click at [241, 171] on select "Choose an option... No, I will not need sponsorship Yes, I will need sponsorship" at bounding box center [312, 173] width 197 height 14
select select ""no__i_will_not_need_sponsorship""
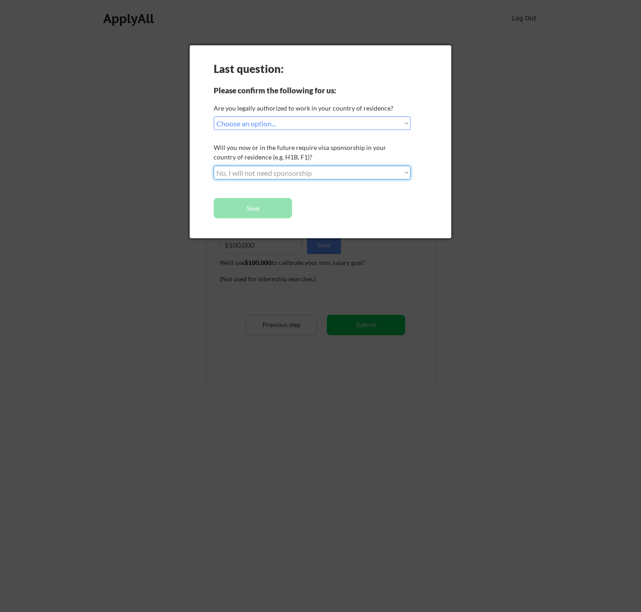
click at [214, 166] on select "Choose an option... No, I will not need sponsorship Yes, I will need sponsorship" at bounding box center [312, 173] width 197 height 14
click at [245, 210] on button "Save" at bounding box center [253, 208] width 78 height 20
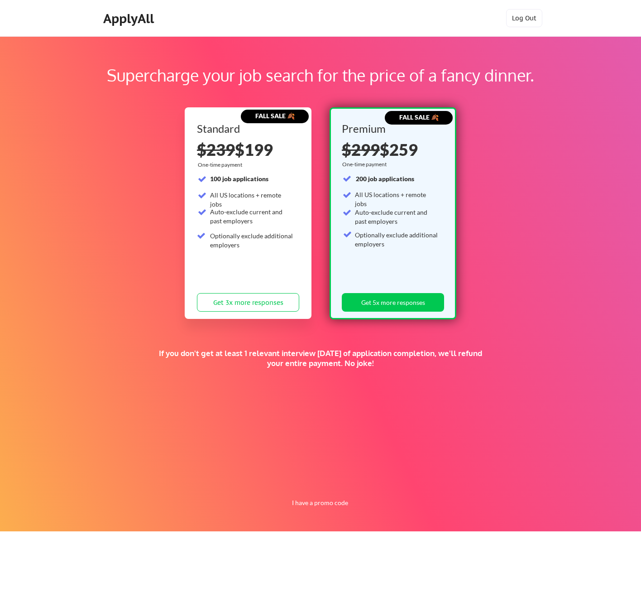
click at [325, 507] on div "Supercharge your job search for the price of a fancy dinner. FALL SALE 🍂 Standa…" at bounding box center [320, 283] width 641 height 495
click at [325, 507] on button "I have a promo code" at bounding box center [320, 502] width 67 height 11
click at [278, 477] on input "input" at bounding box center [297, 481] width 84 height 19
type input "DREAMPATH"
click at [372, 483] on button "Submit" at bounding box center [367, 481] width 48 height 19
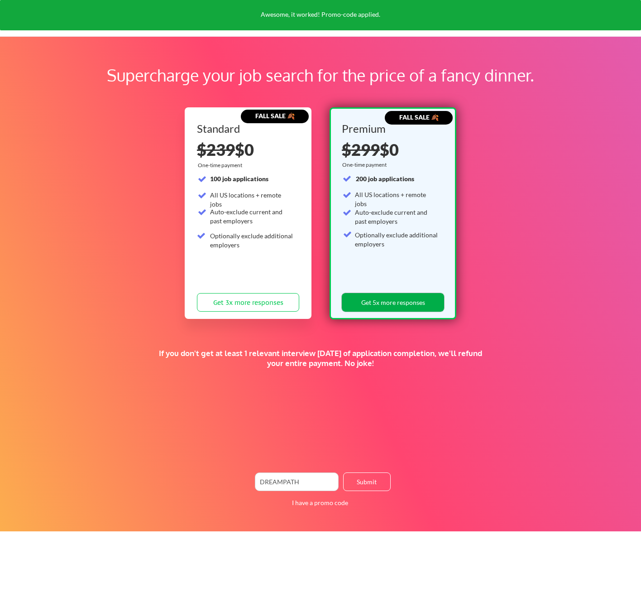
click at [411, 302] on button "Get 5x more responses" at bounding box center [393, 302] width 102 height 19
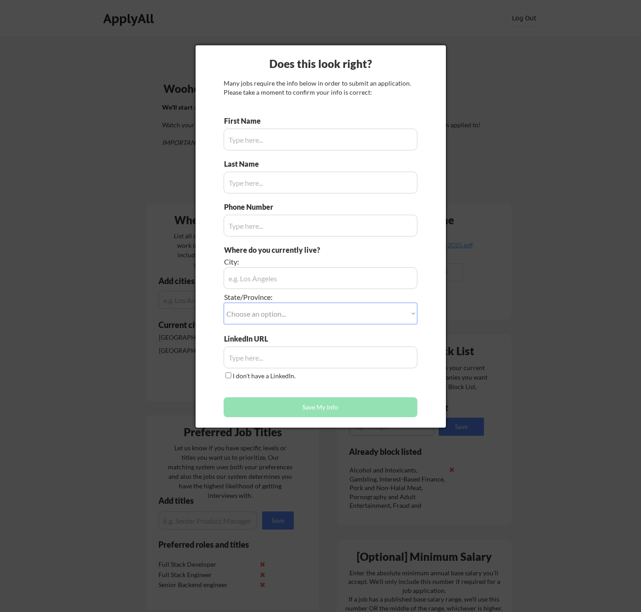
click at [224, 159] on div "Last Name" at bounding box center [246, 164] width 44 height 10
type input "[DEMOGRAPHIC_DATA]"
type input "[PERSON_NAME]"
type input "[PHONE_NUMBER]"
type input "[GEOGRAPHIC_DATA], [GEOGRAPHIC_DATA]"
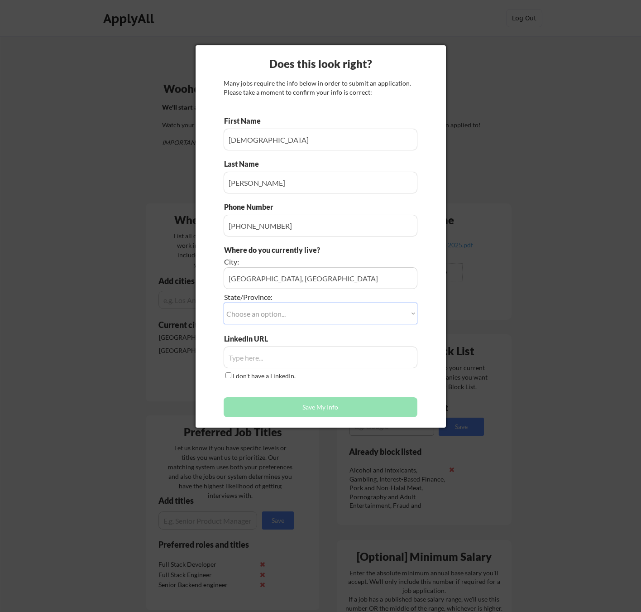
click at [264, 306] on select "Choose an option... Other/Not Applicable [US_STATE] [US_STATE] [GEOGRAPHIC_DATA…" at bounding box center [321, 313] width 194 height 22
select select ""[GEOGRAPHIC_DATA]""
click at [224, 302] on select "Choose an option... Other/Not Applicable [US_STATE] [US_STATE] [GEOGRAPHIC_DATA…" at bounding box center [321, 313] width 194 height 22
click at [258, 358] on input "input" at bounding box center [321, 357] width 194 height 22
paste input "[URL][DOMAIN_NAME][PERSON_NAME]"
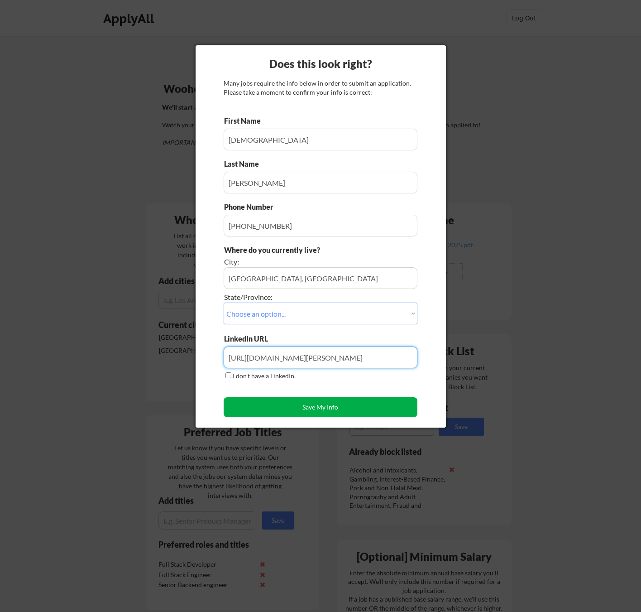
type input "[URL][DOMAIN_NAME][PERSON_NAME]"
click at [330, 407] on button "Save My Info" at bounding box center [321, 407] width 194 height 20
type input "[GEOGRAPHIC_DATA], [GEOGRAPHIC_DATA], [GEOGRAPHIC_DATA]"
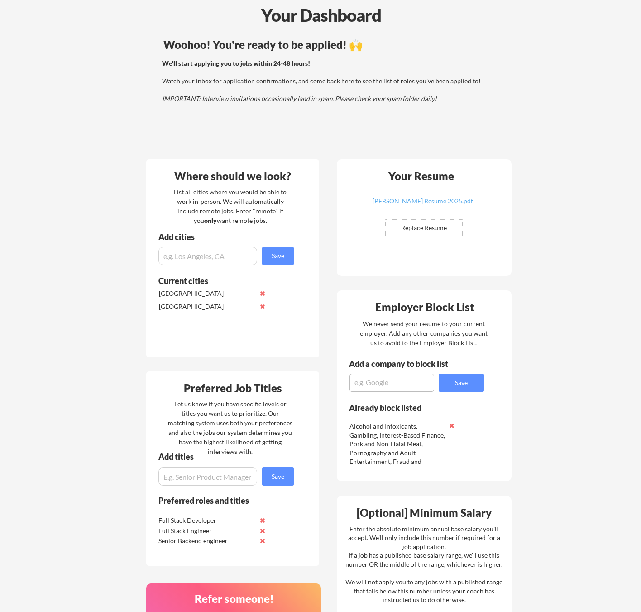
scroll to position [45, 0]
